Goal: Find specific page/section: Find specific page/section

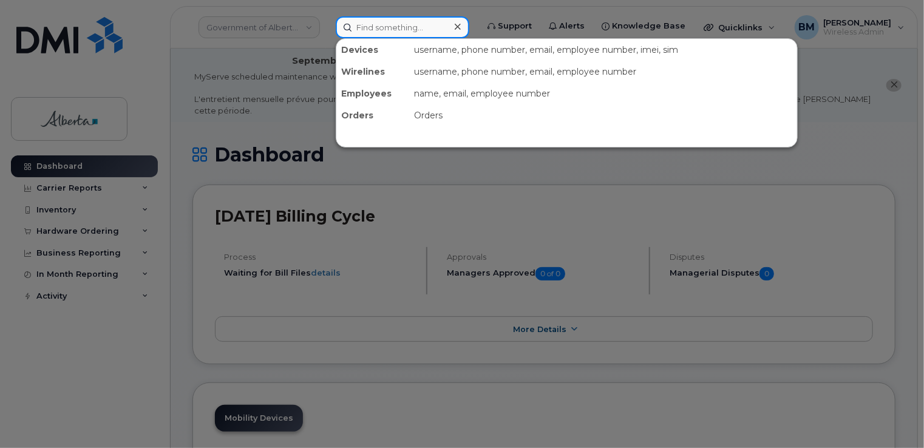
click at [417, 25] on input at bounding box center [403, 27] width 134 height 22
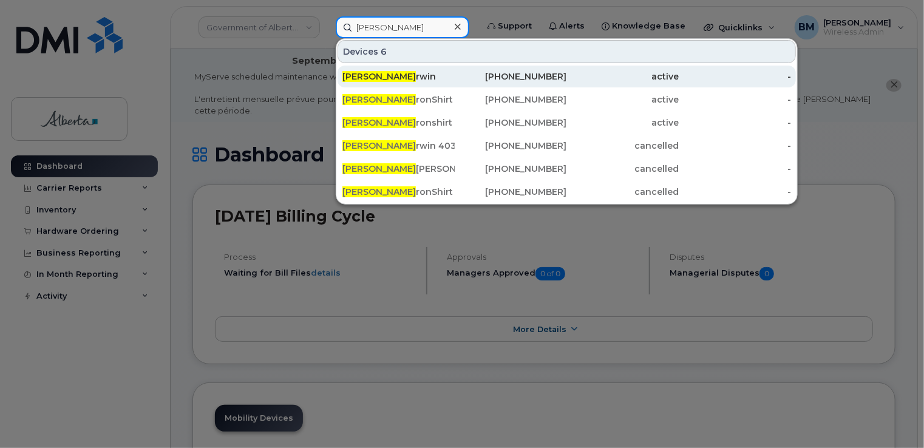
type input "[PERSON_NAME]"
click at [347, 79] on span "[PERSON_NAME]" at bounding box center [378, 76] width 73 height 11
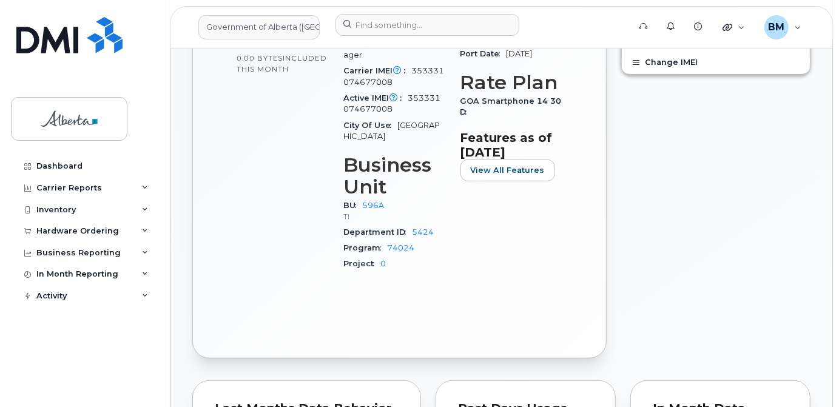
scroll to position [386, 0]
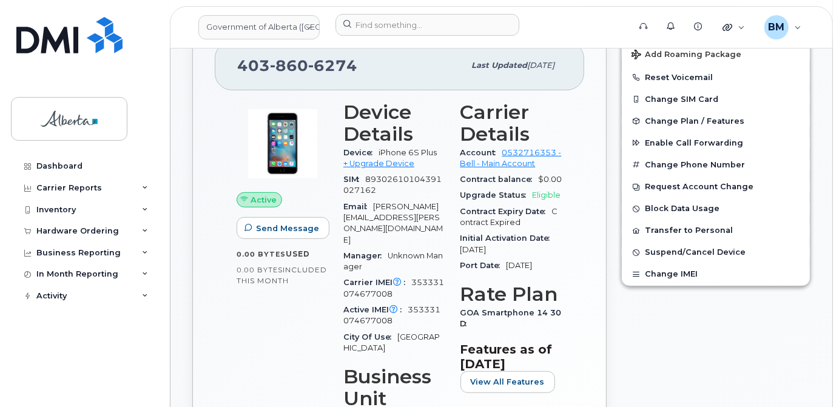
click at [436, 302] on div "Active IMEI Active IMEI is refreshed daily with a delay of up to 48 hours follo…" at bounding box center [395, 315] width 103 height 27
click at [409, 315] on div "Active IMEI Active IMEI is refreshed daily with a delay of up to 48 hours follo…" at bounding box center [395, 315] width 103 height 27
drag, startPoint x: 342, startPoint y: 299, endPoint x: 433, endPoint y: 312, distance: 92.6
click at [433, 312] on div "Device Details Device iPhone 6S Plus + Upgrade Device SIM 89302610104391027162 …" at bounding box center [394, 297] width 117 height 407
copy div "Active IMEI Active IMEI is refreshed daily with a delay of up to 48 hours follo…"
